Goal: Information Seeking & Learning: Check status

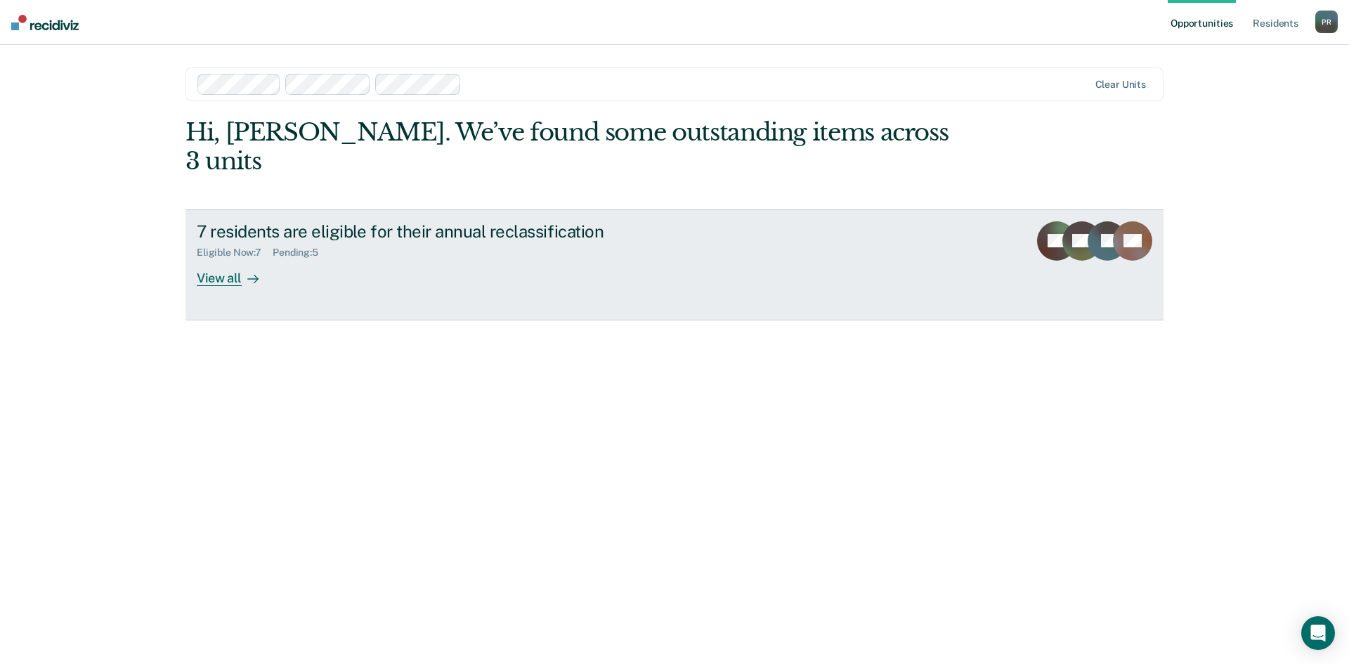
click at [247, 273] on icon at bounding box center [252, 278] width 11 height 11
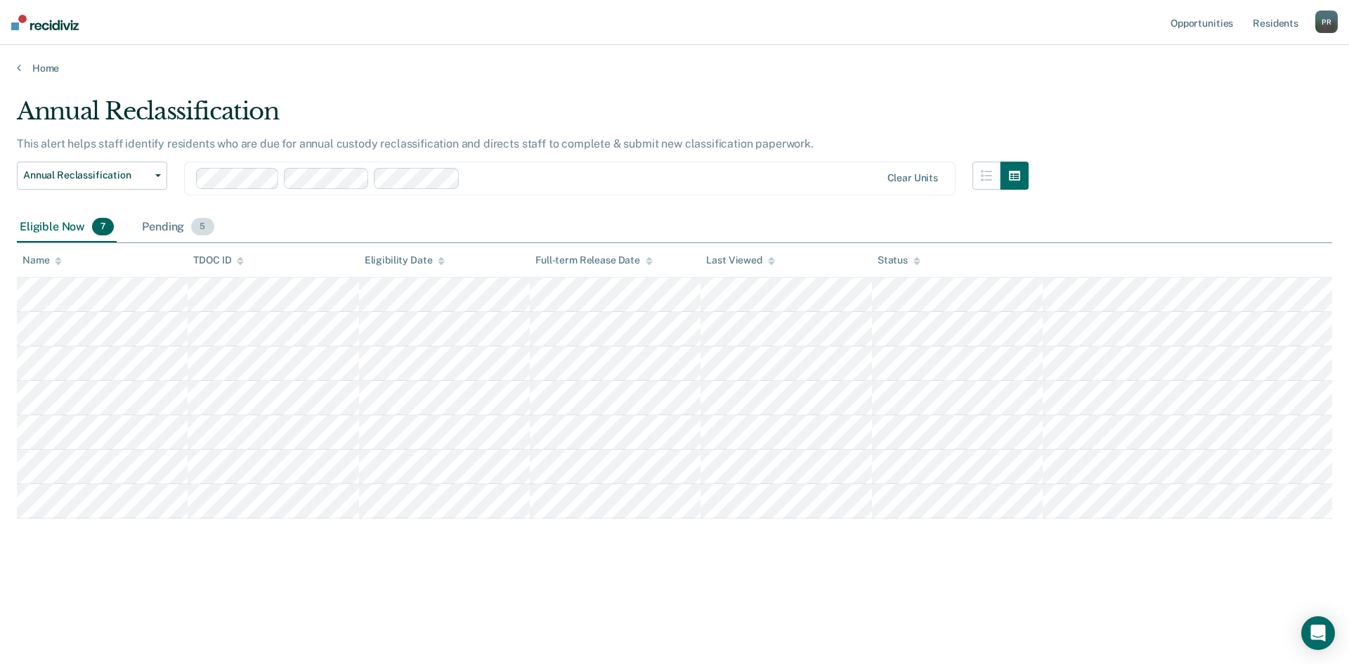
click at [170, 226] on div "Pending 5" at bounding box center [177, 227] width 77 height 31
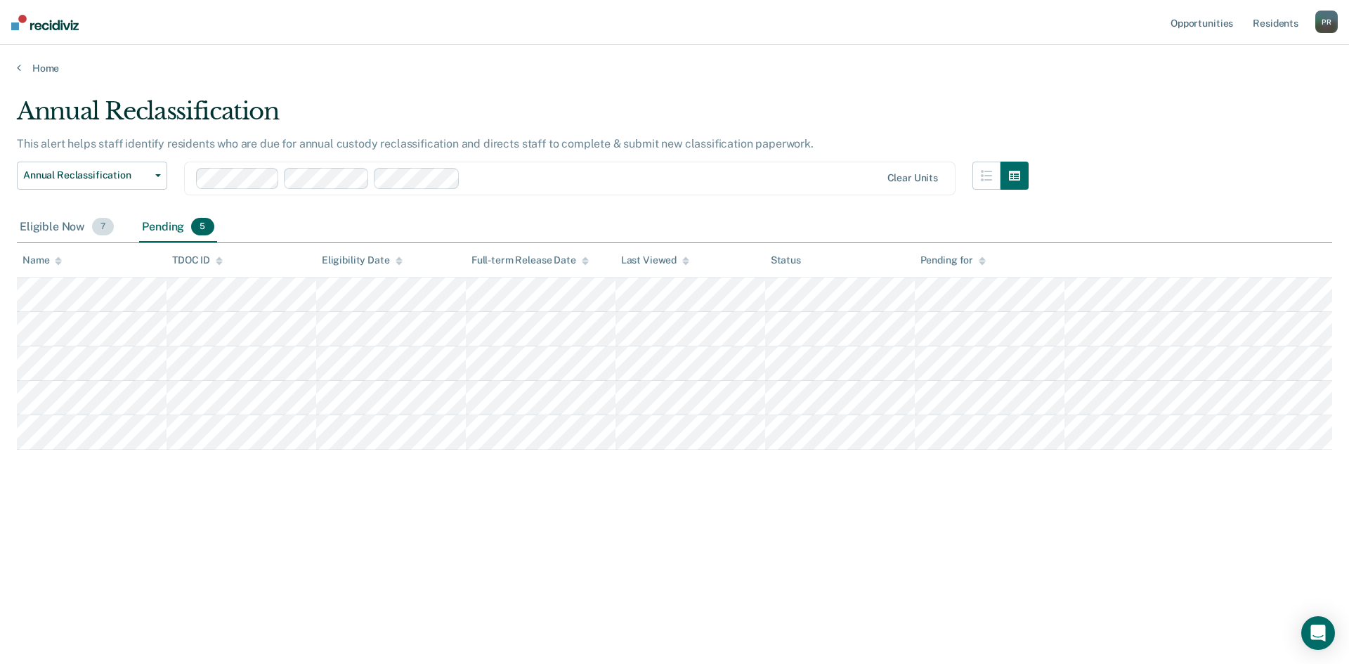
click at [54, 228] on div "Eligible Now 7" at bounding box center [67, 227] width 100 height 31
